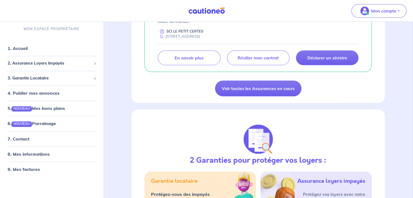
scroll to position [502, 0]
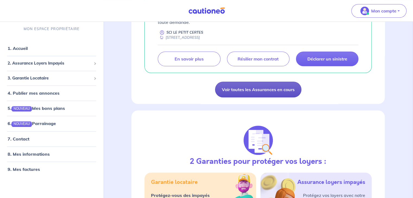
click at [260, 82] on link "Voir toutes les Assurances en cours" at bounding box center [258, 90] width 86 height 16
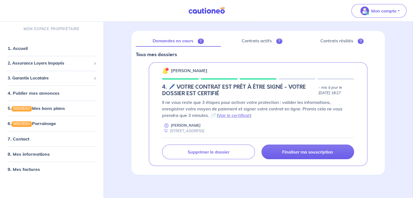
scroll to position [59, 0]
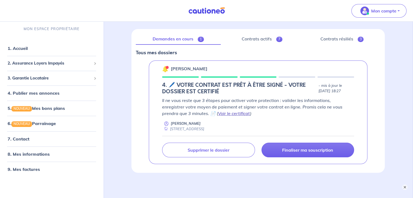
click at [218, 113] on link "Voir le certificat" at bounding box center [234, 113] width 32 height 5
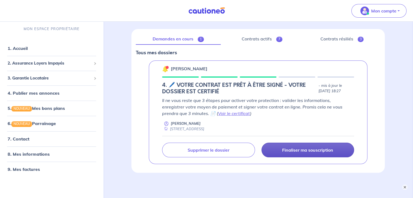
click at [289, 151] on p "Finaliser ma souscription" at bounding box center [307, 150] width 51 height 5
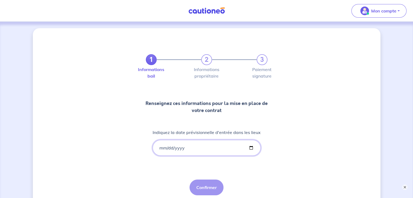
click at [161, 148] on input "Indiquez la date prévisionnelle d'entrée dans les lieux" at bounding box center [207, 148] width 108 height 16
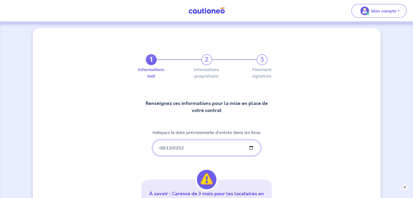
type input "[DATE]"
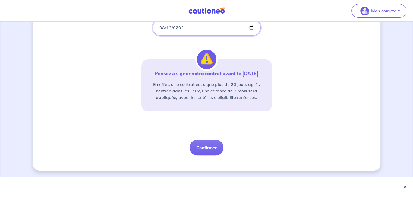
scroll to position [127, 0]
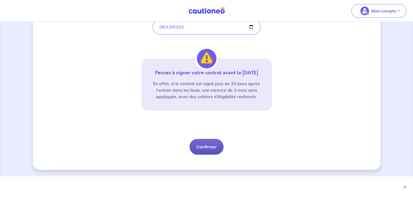
click at [203, 146] on button "Confirmer" at bounding box center [207, 147] width 34 height 16
select select "FR"
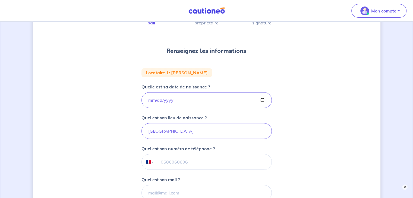
scroll to position [54, 0]
drag, startPoint x: 194, startPoint y: 161, endPoint x: 158, endPoint y: 160, distance: 35.4
click at [158, 160] on input "tel" at bounding box center [212, 161] width 117 height 15
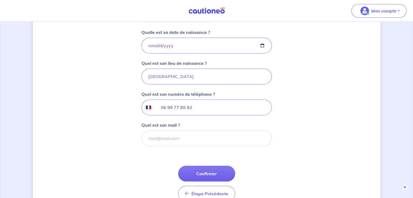
scroll to position [108, 0]
type input "06 99 77 85 92"
click at [172, 140] on input "Quel est son mail ?" at bounding box center [207, 138] width 130 height 16
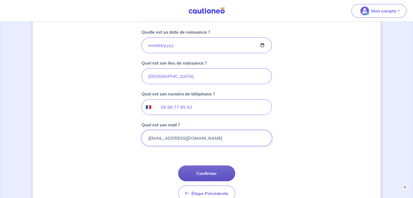
type input "[EMAIL_ADDRESS][DOMAIN_NAME]"
click at [198, 171] on button "Confirmer" at bounding box center [206, 174] width 57 height 16
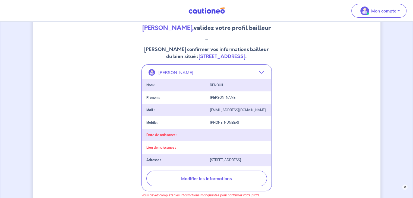
scroll to position [69, 0]
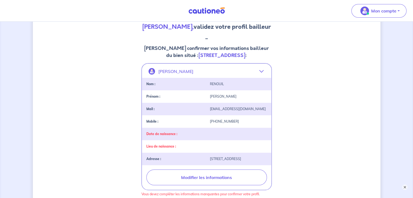
click at [211, 140] on div "Date de naissance :" at bounding box center [206, 134] width 129 height 12
click at [180, 136] on div "Date de naissance :" at bounding box center [175, 134] width 64 height 4
click at [168, 136] on strong "Date de naissance :" at bounding box center [161, 134] width 31 height 4
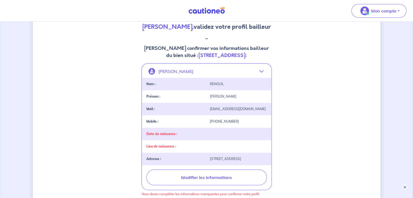
click at [193, 140] on div "Date de naissance :" at bounding box center [206, 134] width 129 height 12
click at [199, 136] on div "Date de naissance :" at bounding box center [175, 134] width 64 height 4
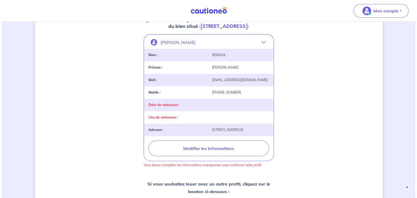
scroll to position [101, 0]
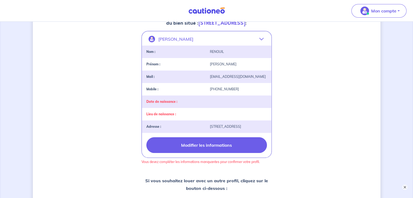
click at [240, 153] on button "Modifier les informations" at bounding box center [206, 145] width 121 height 16
select select "FR"
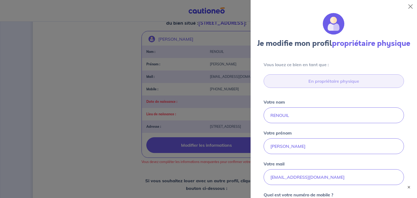
scroll to position [202, 0]
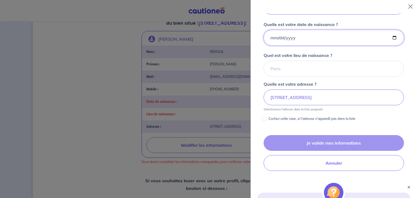
click at [331, 46] on input "Quelle est votre date de naissance ?" at bounding box center [334, 38] width 140 height 16
type input "[DATE]"
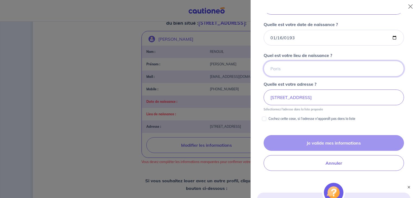
click at [303, 77] on input "Quel est votre lieu de naissance ?" at bounding box center [334, 69] width 140 height 16
type input "PAUILLAC"
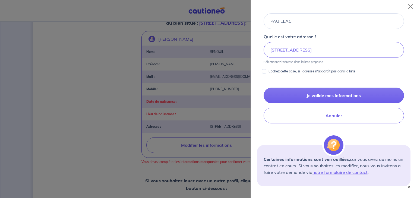
scroll to position [250, 0]
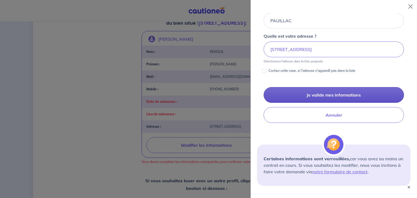
click at [352, 103] on button "Je valide mes informations" at bounding box center [334, 95] width 140 height 16
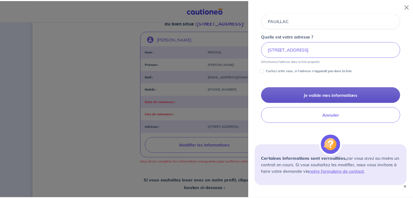
scroll to position [0, 0]
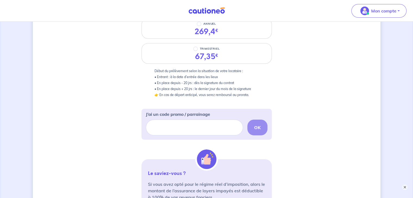
scroll to position [64, 0]
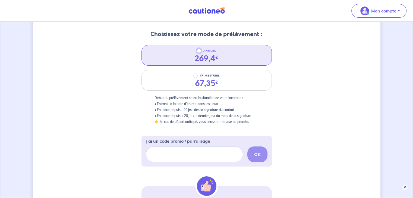
click at [199, 51] on input "ANNUEL" at bounding box center [199, 51] width 4 height 4
radio input "true"
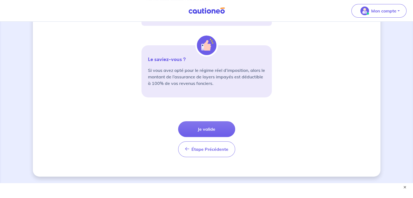
scroll to position [206, 0]
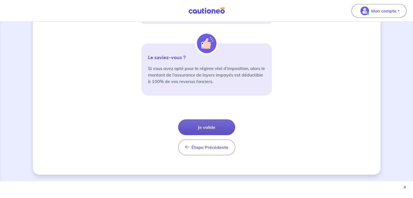
click at [222, 129] on button "Je valide" at bounding box center [206, 128] width 57 height 16
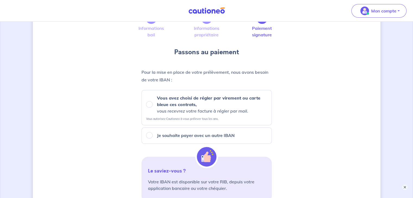
scroll to position [42, 0]
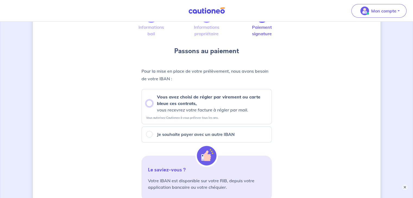
click at [148, 104] on input "Vous avez choisi de régler par virement ou carte bleue ces contrats, vous recev…" at bounding box center [149, 103] width 7 height 7
radio input "true"
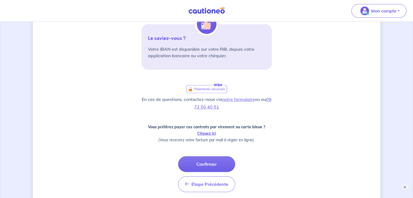
scroll to position [176, 0]
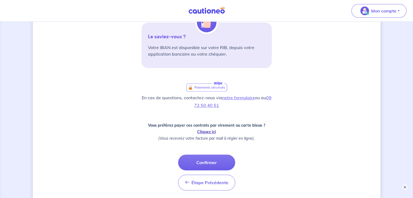
click at [213, 134] on link "Cliquez ici" at bounding box center [206, 132] width 19 height 5
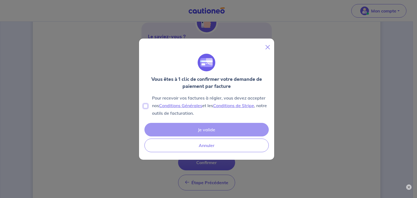
click at [145, 106] on input "Pour recevoir vos factures à régler, vous devez accepter nos Conditions Général…" at bounding box center [145, 106] width 4 height 4
checkbox input "true"
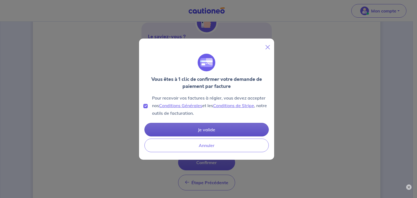
click at [192, 126] on button "Je valide" at bounding box center [207, 130] width 124 height 14
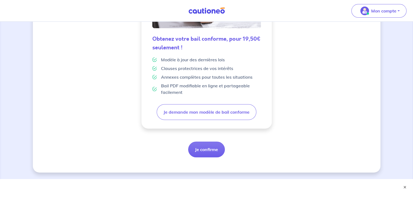
scroll to position [165, 0]
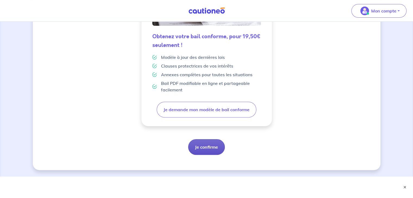
click at [207, 145] on button "Je confirme" at bounding box center [206, 147] width 37 height 16
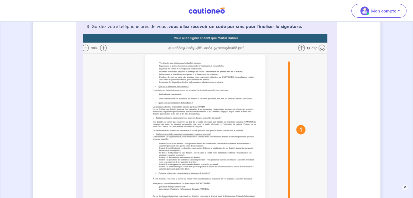
scroll to position [126, 0]
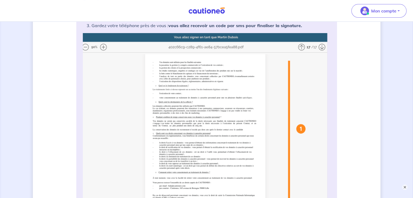
click at [267, 113] on img at bounding box center [207, 141] width 248 height 216
click at [197, 97] on img at bounding box center [207, 141] width 248 height 216
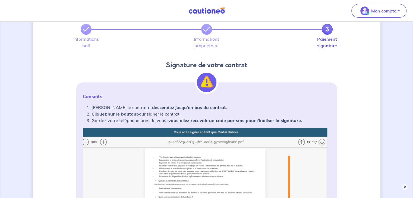
scroll to position [29, 0]
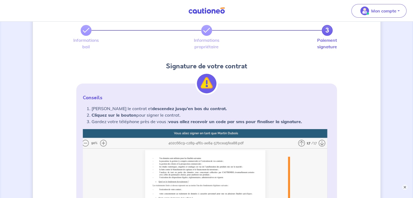
drag, startPoint x: 102, startPoint y: 142, endPoint x: 240, endPoint y: 118, distance: 139.6
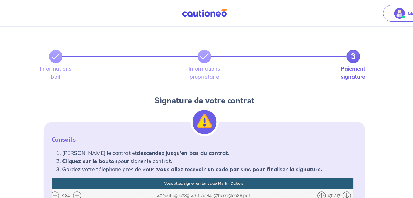
scroll to position [0, 0]
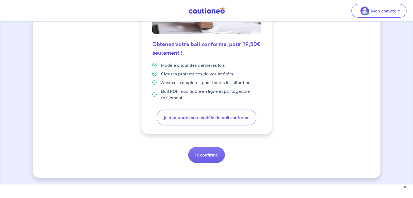
scroll to position [165, 0]
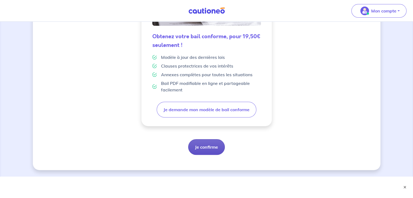
click at [200, 150] on button "Je confirme" at bounding box center [206, 147] width 37 height 16
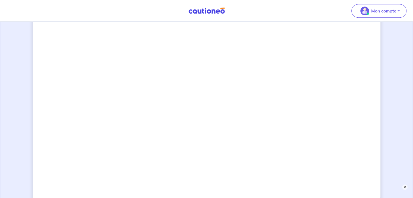
scroll to position [504, 0]
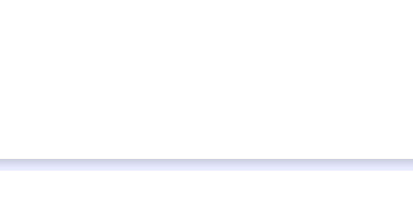
scroll to position [500, 0]
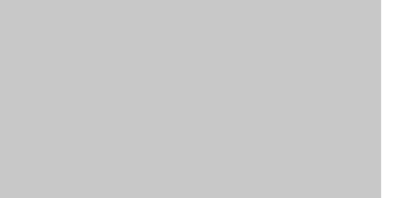
scroll to position [407, 0]
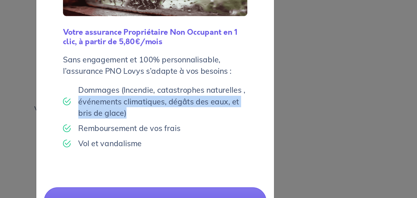
drag, startPoint x: 305, startPoint y: 111, endPoint x: 306, endPoint y: 127, distance: 16.1
click at [306, 127] on div "L'assurance PNO : une obligation en co-propriété Votre assurance Propriétaire N…" at bounding box center [208, 99] width 417 height 198
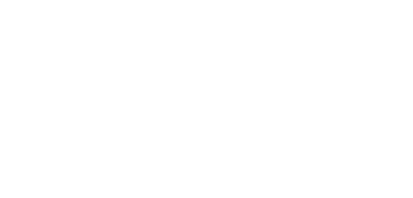
scroll to position [504, 0]
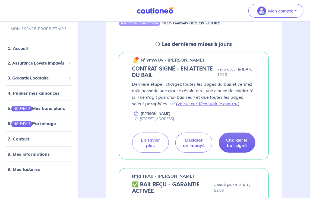
scroll to position [70, 0]
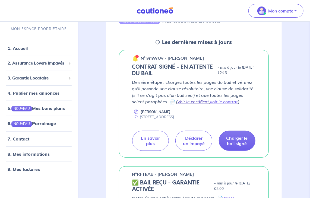
click at [191, 104] on link "Voir le certificat" at bounding box center [194, 101] width 32 height 5
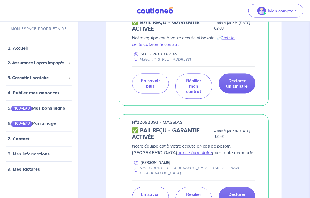
scroll to position [342, 0]
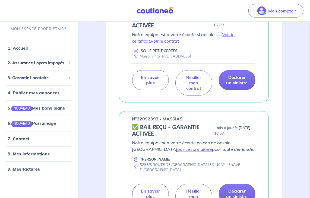
click at [154, 127] on h5 "✅ BAIL REÇU - GARANTIE ACTIVÉE" at bounding box center [172, 131] width 80 height 13
click at [156, 194] on link "En savoir plus" at bounding box center [150, 194] width 37 height 20
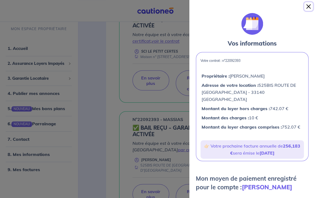
click at [310, 7] on button "Close" at bounding box center [308, 6] width 9 height 9
